Goal: Task Accomplishment & Management: Manage account settings

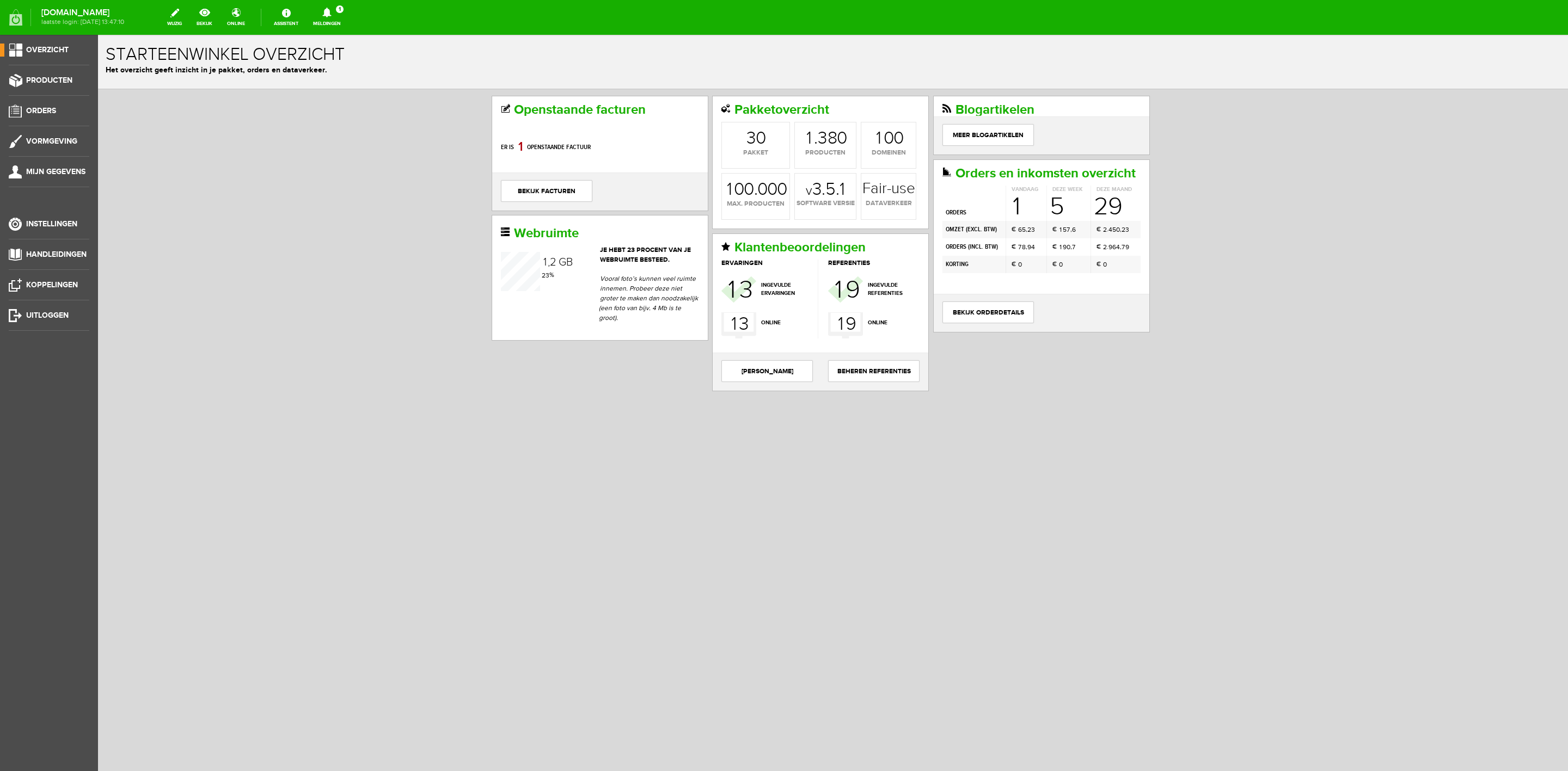
click at [348, 27] on link "Meldingen 1 Nieuwe orders Er is een nieuwe order( #6549 ) geplaatst door [PERSO…" at bounding box center [327, 18] width 41 height 24
click at [366, 78] on link "Er is een nieuwe order( #6549 ) geplaatst door [PERSON_NAME]" at bounding box center [326, 73] width 106 height 33
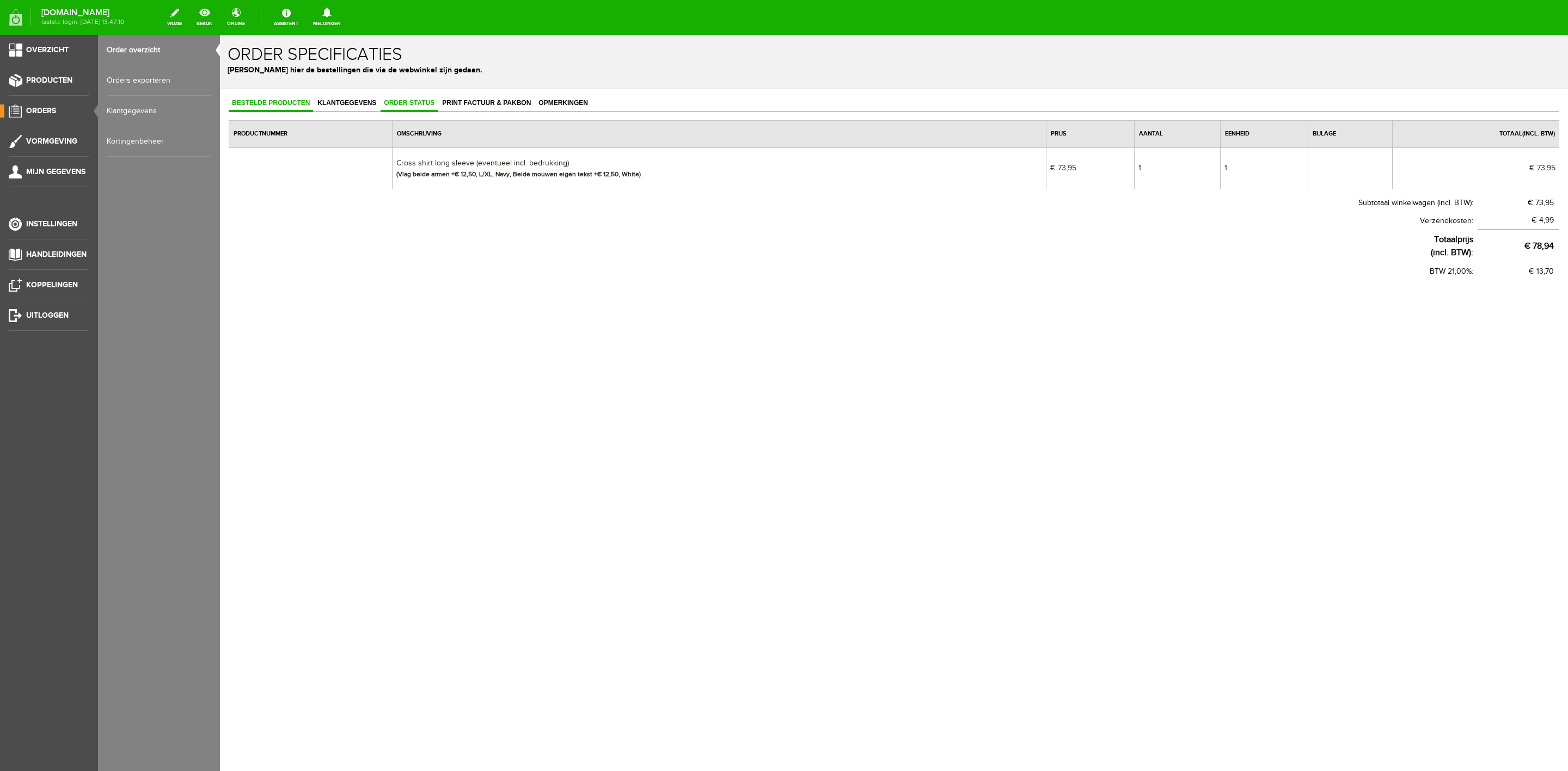
click at [424, 109] on link "Order status" at bounding box center [409, 104] width 57 height 16
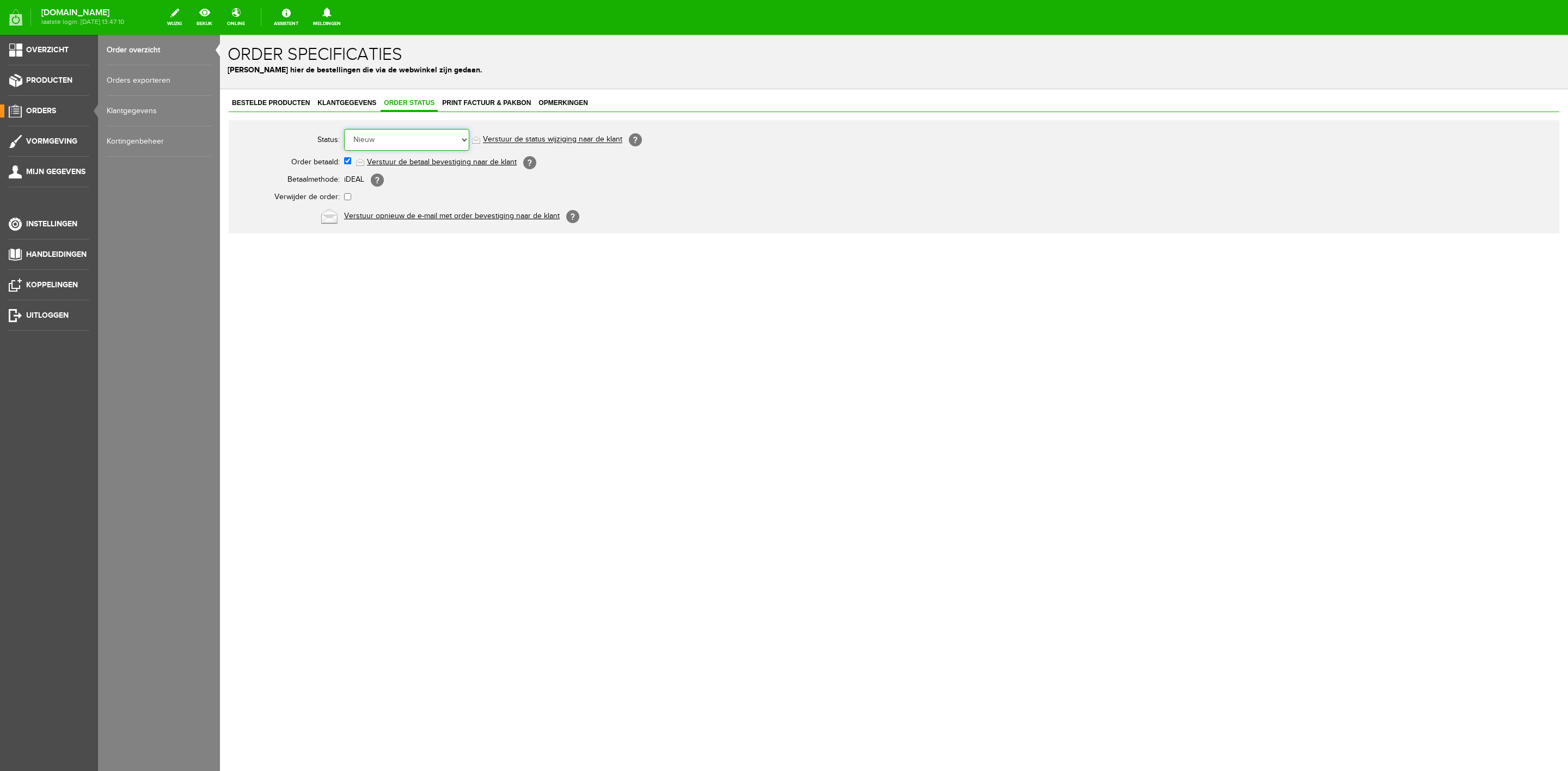
click at [418, 132] on select "Order niet afgerond Nieuw Order in behandeling Wacht op leverancier Wacht op be…" at bounding box center [407, 140] width 125 height 22
select select "3"
click at [344, 129] on select "Order niet afgerond Nieuw Order in behandeling Wacht op leverancier Wacht op be…" at bounding box center [407, 140] width 125 height 22
click at [513, 136] on link "Verstuur de status wijziging naar de klant" at bounding box center [553, 140] width 140 height 8
click at [140, 62] on link "Order overzicht" at bounding box center [159, 49] width 104 height 30
